Goal: Use online tool/utility: Utilize a website feature to perform a specific function

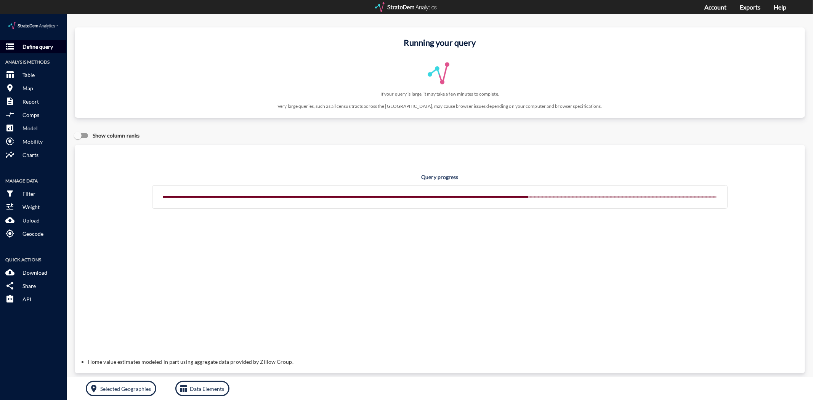
click button "storage Define query"
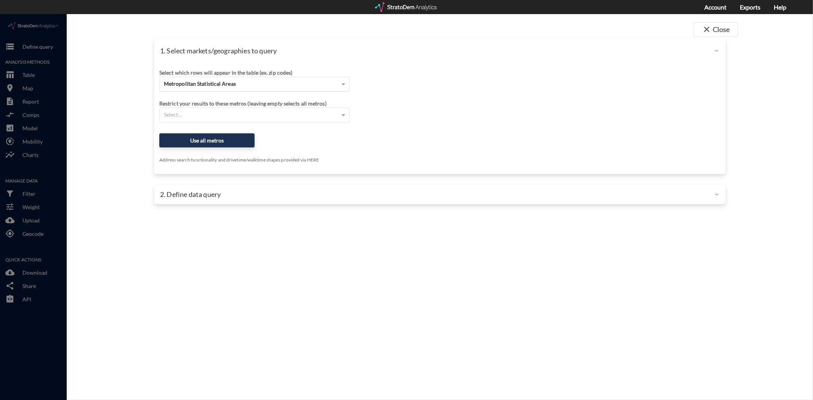
click span "Metropolitan Statistical Areas"
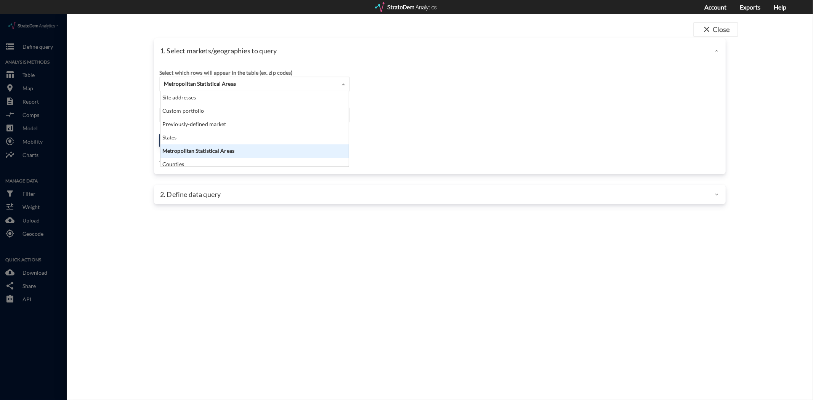
scroll to position [69, 184]
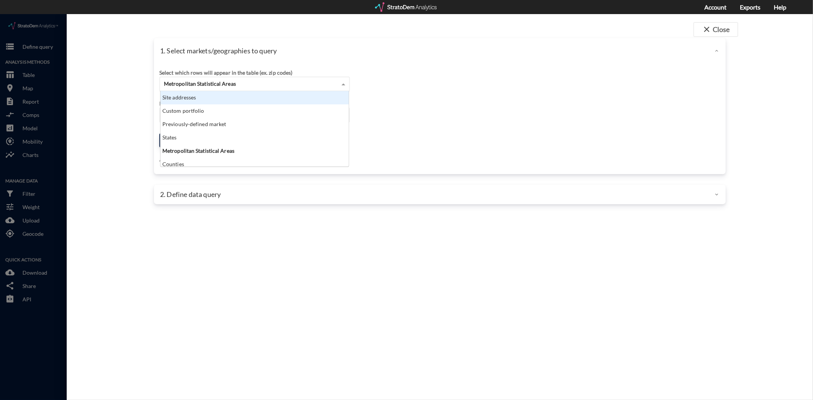
click div "Site addresses"
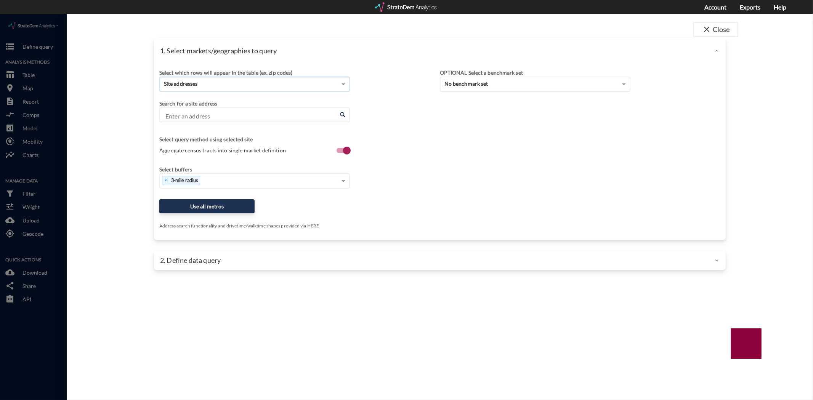
click input "Enter an address"
paste input "Sparkling [STREET_ADDRESS]"
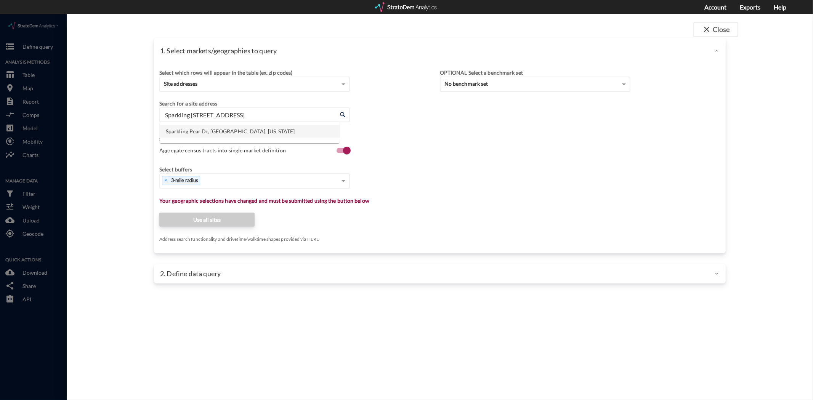
click li "Sparkling Pear Dr, [GEOGRAPHIC_DATA], [US_STATE]"
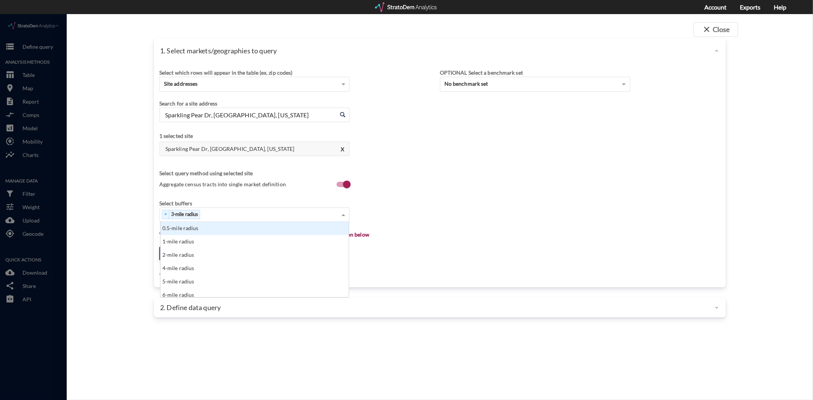
click div "× 3-mile radius"
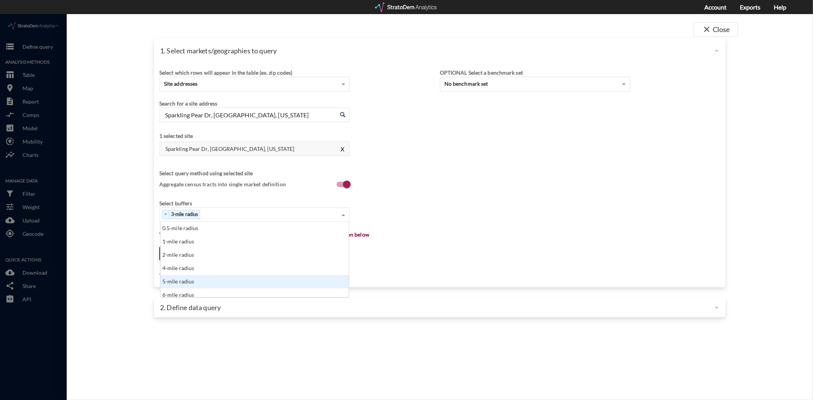
drag, startPoint x: 239, startPoint y: 264, endPoint x: 272, endPoint y: 254, distance: 34.9
click div "5-mile radius"
click input "Sparkling Pear Dr, [GEOGRAPHIC_DATA], [US_STATE]"
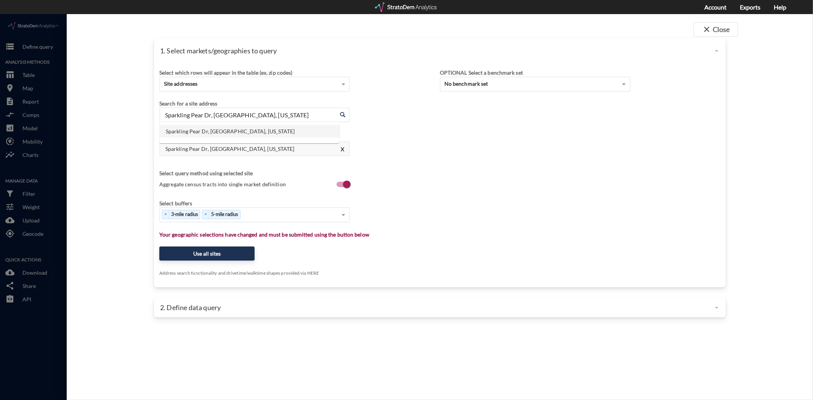
paste input "Clear Ruby Ln, [US_STATE] 27520"
click input "Clear Ruby Ln, [US_STATE] 27520"
click input "[GEOGRAPHIC_DATA][PERSON_NAME], [US_STATE] 27520"
click input "Sparkling Pear Dr, [GEOGRAPHIC_DATA], [US_STATE]"
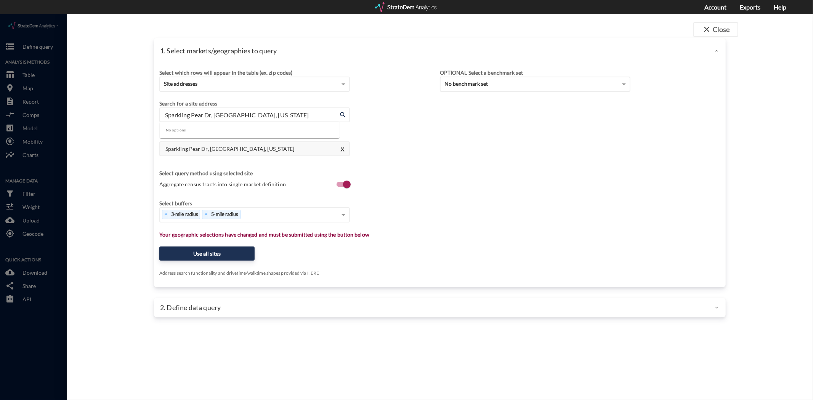
paste input "[STREET_ADDRESS]"
click li "E Tecoma Ln, [GEOGRAPHIC_DATA], [US_STATE]"
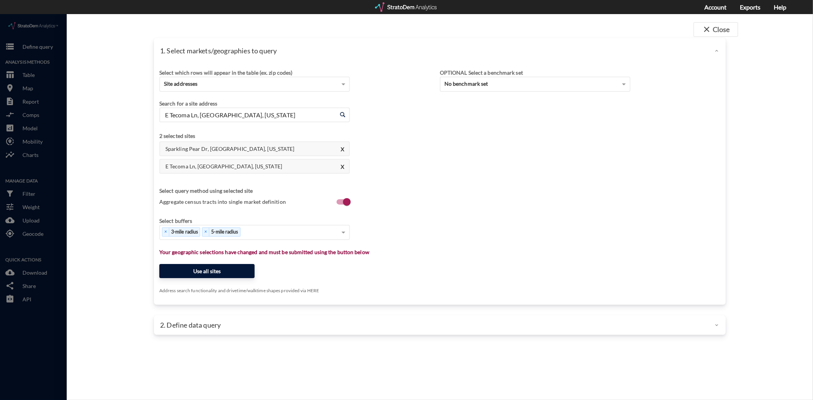
type input "E Tecoma Ln, [GEOGRAPHIC_DATA], [US_STATE]"
click button "Use all sites"
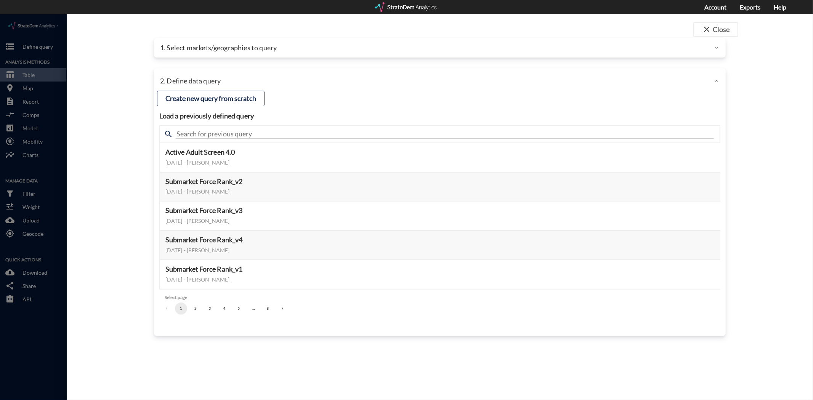
click button "4"
click button "5"
click button "7"
click button "6"
click button "5"
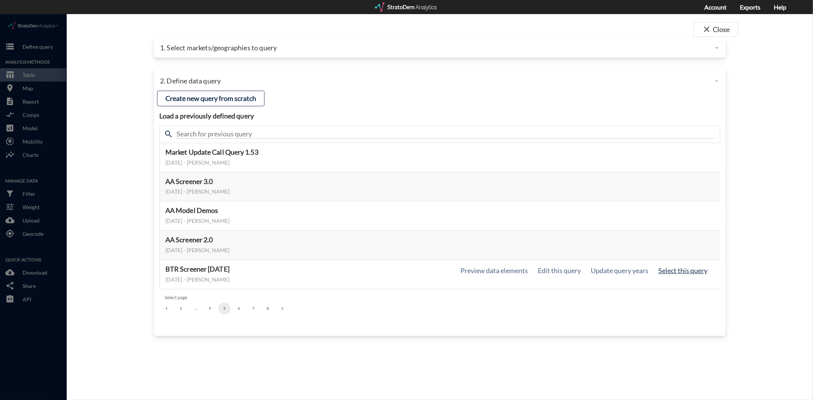
click button "Select this query"
